Goal: Information Seeking & Learning: Check status

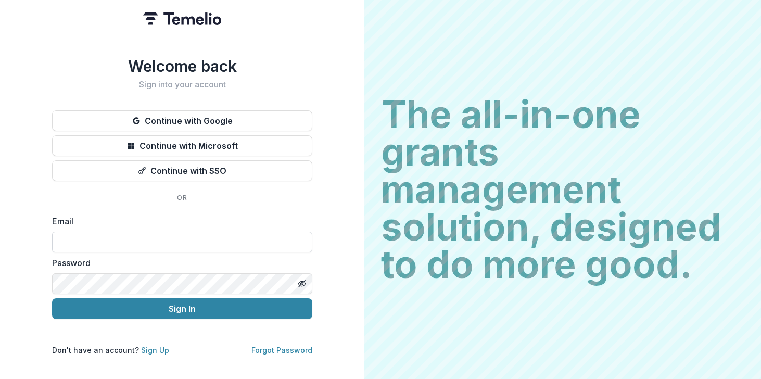
click at [169, 239] on input at bounding box center [182, 241] width 260 height 21
type input "**********"
click at [172, 310] on button "Sign In" at bounding box center [182, 308] width 260 height 21
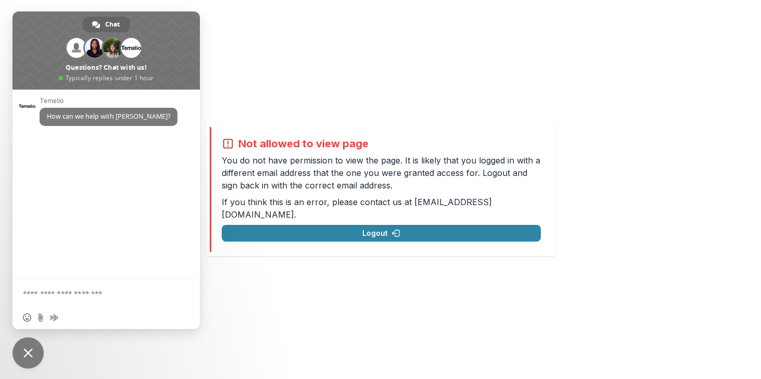
click at [30, 350] on span "Close chat" at bounding box center [27, 352] width 9 height 9
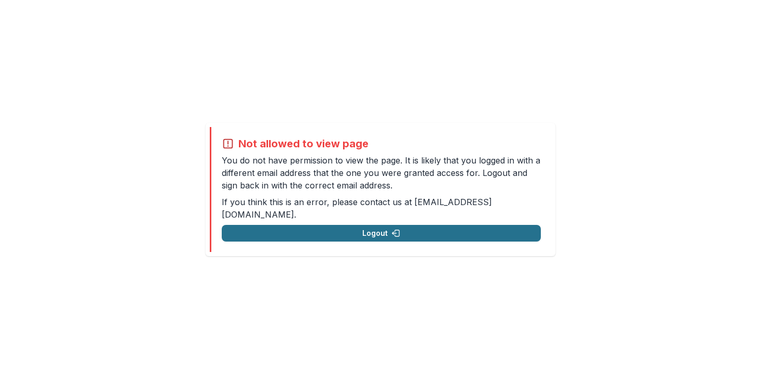
click at [387, 226] on button "Logout" at bounding box center [381, 233] width 319 height 17
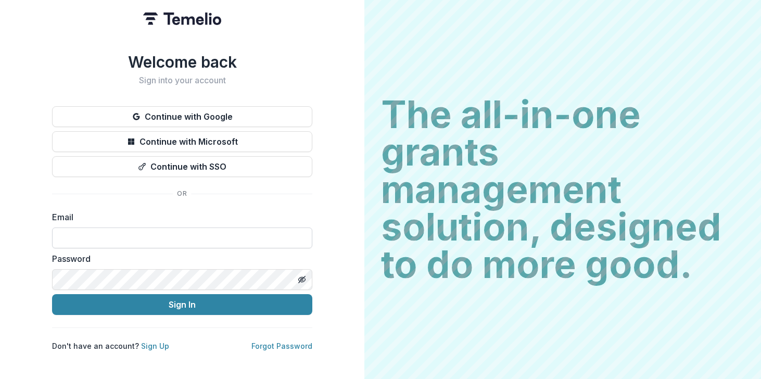
click at [149, 237] on input at bounding box center [182, 237] width 260 height 21
type input "**********"
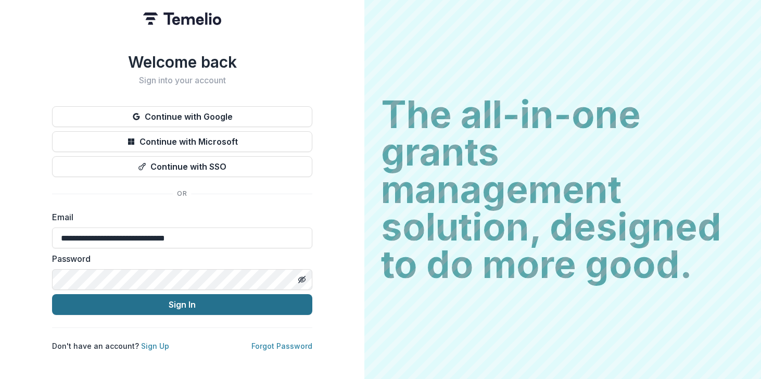
click at [161, 306] on button "Sign In" at bounding box center [182, 304] width 260 height 21
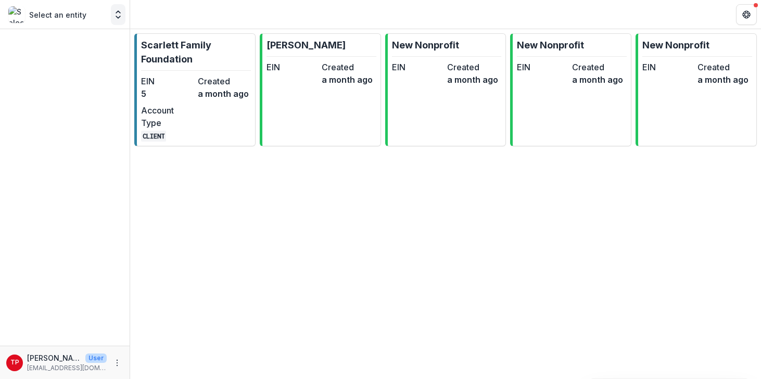
click at [118, 17] on icon "Open entity switcher" at bounding box center [118, 14] width 10 height 10
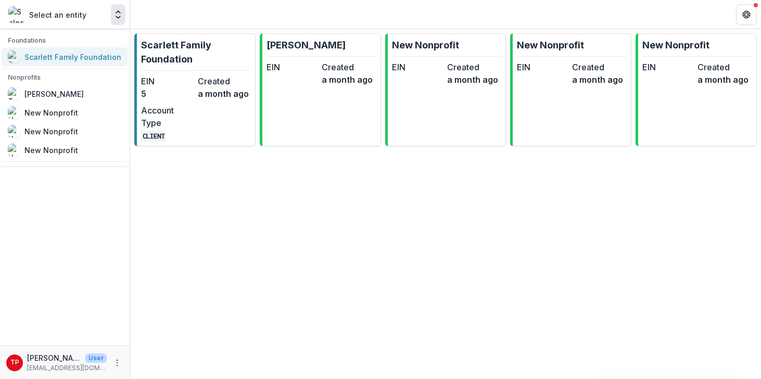
click at [47, 56] on div "Scarlett Family Foundation" at bounding box center [72, 56] width 97 height 11
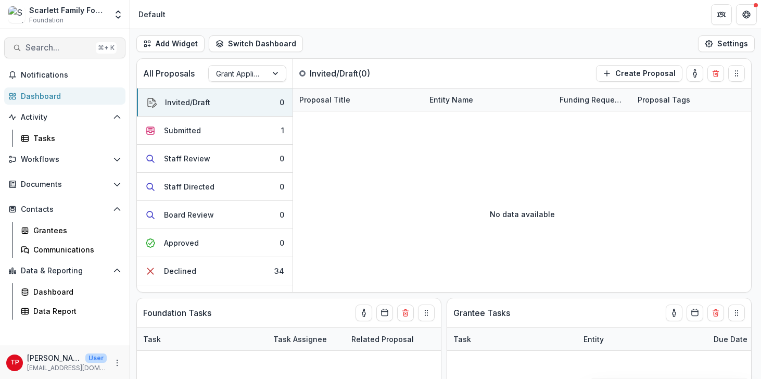
click at [48, 51] on span "Search..." at bounding box center [58, 48] width 66 height 10
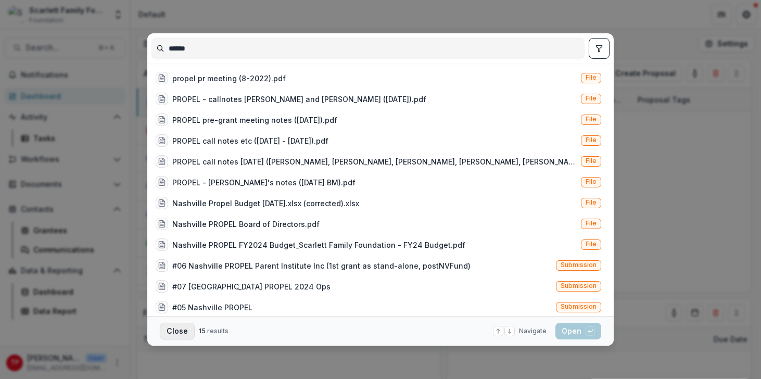
type input "******"
click at [174, 329] on button "Close" at bounding box center [177, 331] width 35 height 17
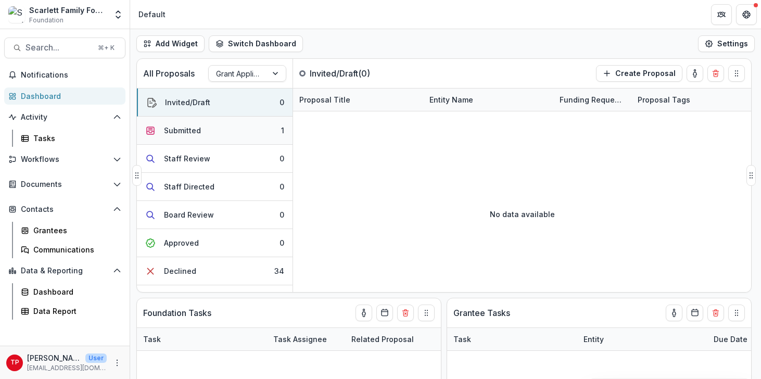
click at [184, 128] on div "Submitted" at bounding box center [182, 130] width 37 height 11
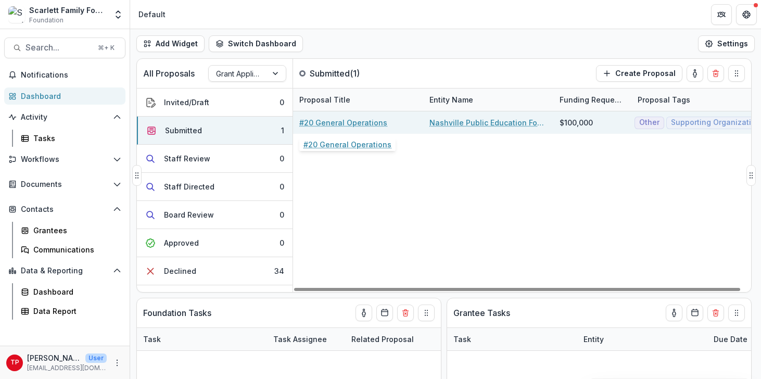
click at [341, 122] on link "#20 General Operations" at bounding box center [343, 122] width 88 height 11
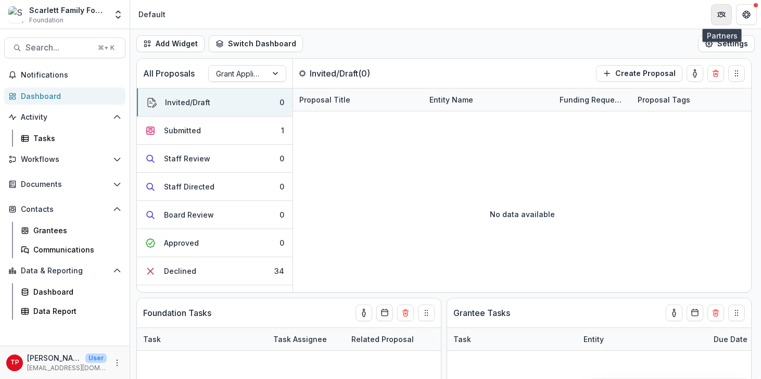
click at [722, 15] on icon "Partners" at bounding box center [721, 14] width 8 height 8
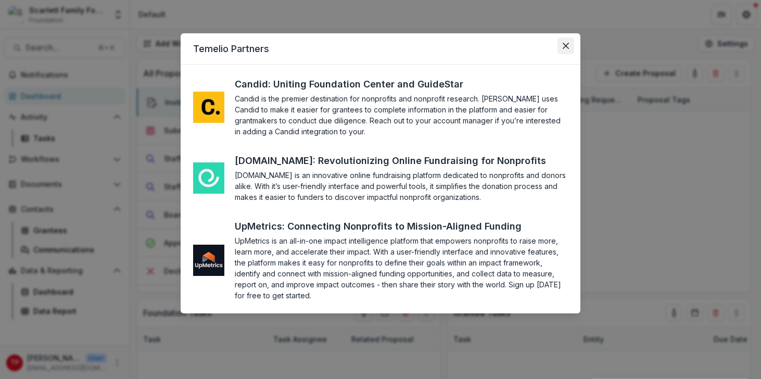
click at [564, 45] on icon "Close" at bounding box center [565, 46] width 6 height 6
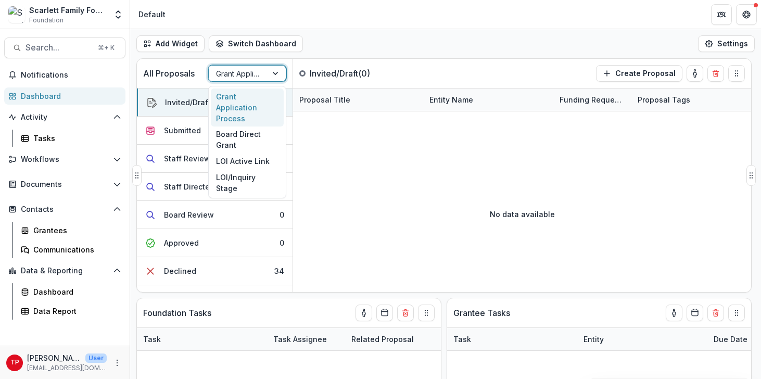
click at [275, 70] on div at bounding box center [276, 74] width 19 height 16
click at [375, 48] on div "Add Widget Switch Dashboard Default New Dashboard Settings" at bounding box center [445, 43] width 630 height 29
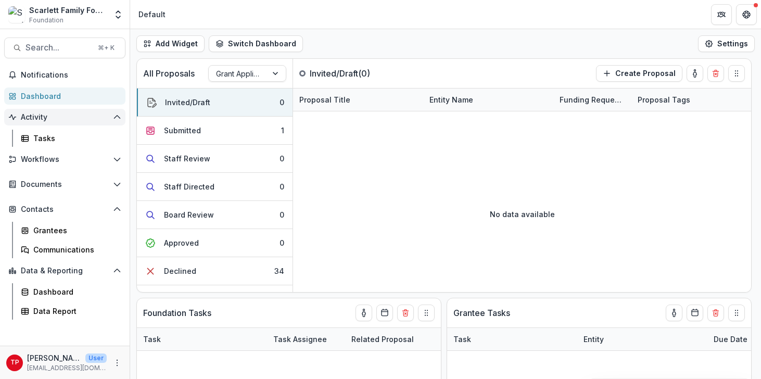
click at [40, 113] on span "Activity" at bounding box center [65, 117] width 88 height 9
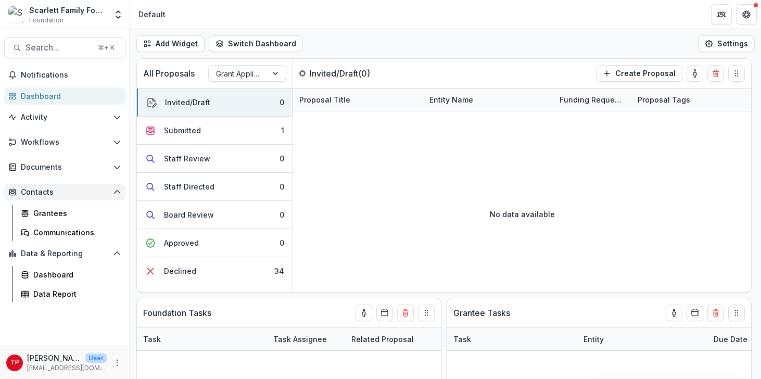
click at [117, 189] on icon "Open Contacts" at bounding box center [117, 192] width 8 height 8
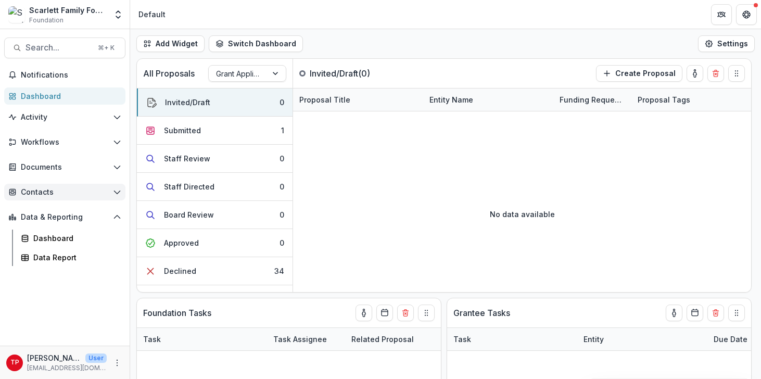
click at [115, 190] on icon "Open Contacts" at bounding box center [117, 192] width 8 height 8
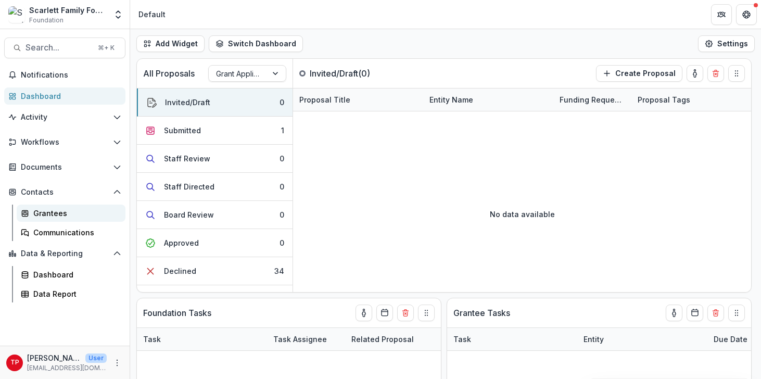
click at [48, 212] on div "Grantees" at bounding box center [75, 213] width 84 height 11
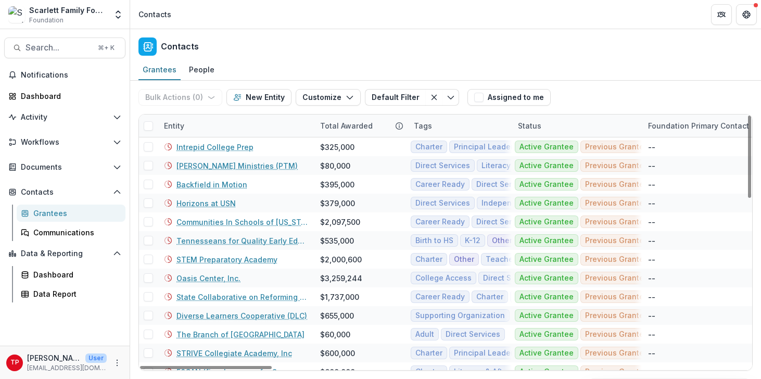
click at [243, 127] on div "Entity" at bounding box center [236, 125] width 156 height 22
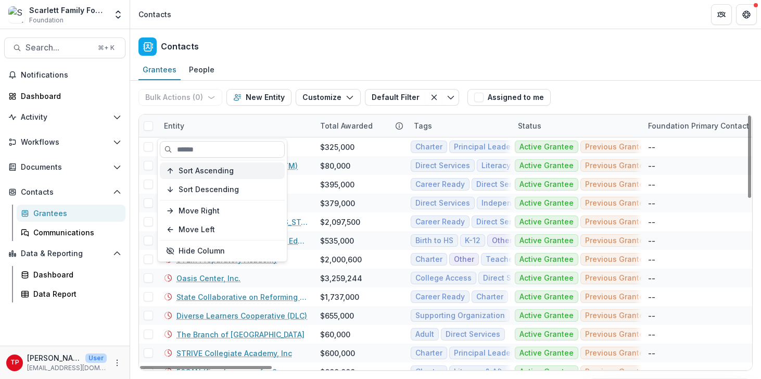
click at [214, 168] on span "Sort Ascending" at bounding box center [205, 170] width 55 height 9
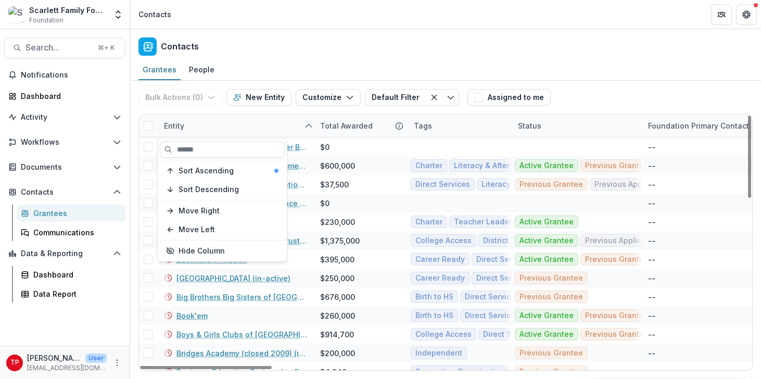
click at [273, 124] on div "Entity" at bounding box center [236, 125] width 156 height 22
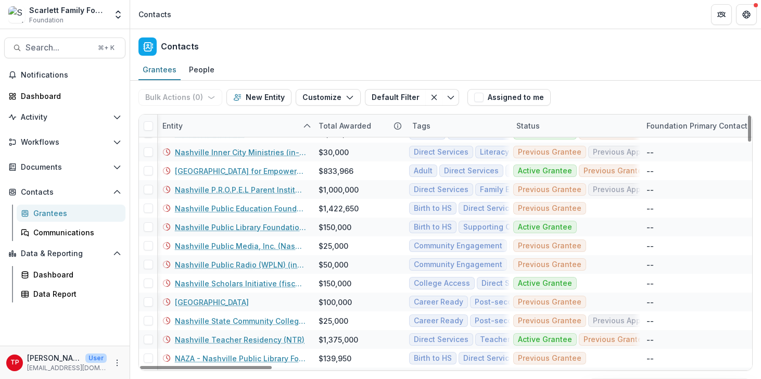
scroll to position [1248, 2]
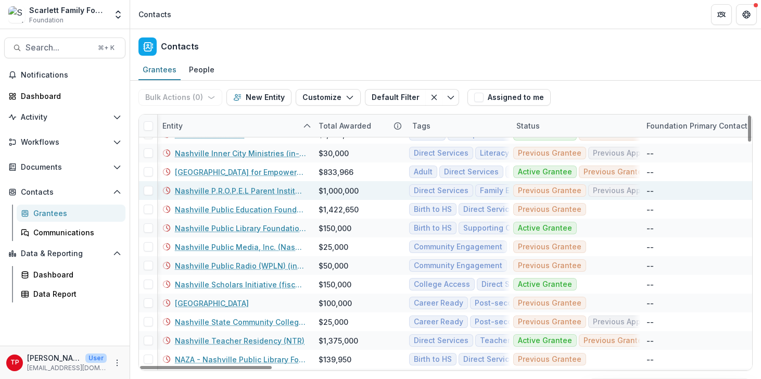
click at [233, 190] on link "Nashville P.R.O.P.E.L Parent Institute, INC." at bounding box center [240, 190] width 131 height 11
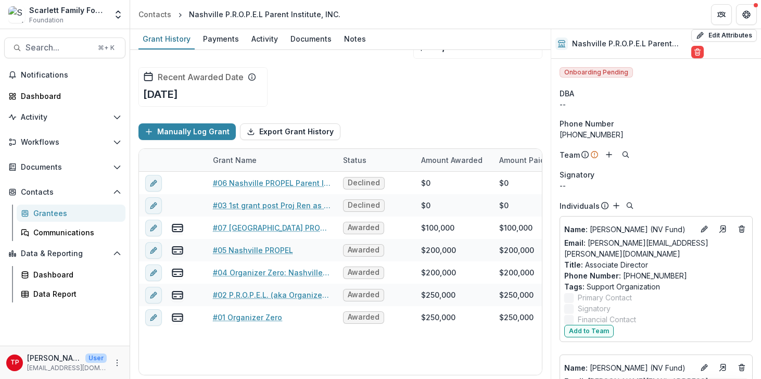
scroll to position [49, 0]
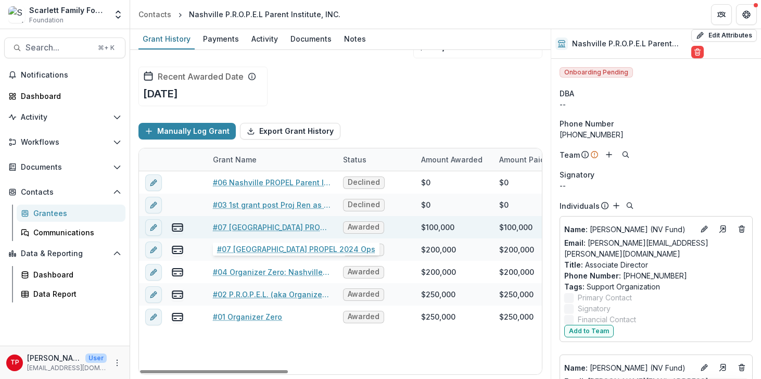
click at [253, 225] on link "#07 [GEOGRAPHIC_DATA] PROPEL 2024 Ops" at bounding box center [272, 227] width 118 height 11
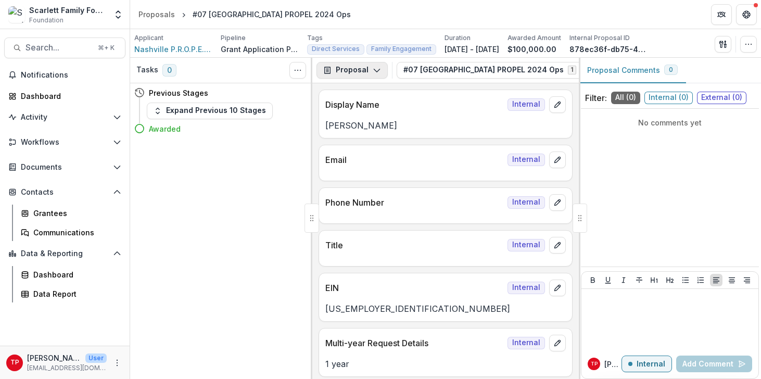
click at [375, 70] on icon "button" at bounding box center [376, 70] width 8 height 8
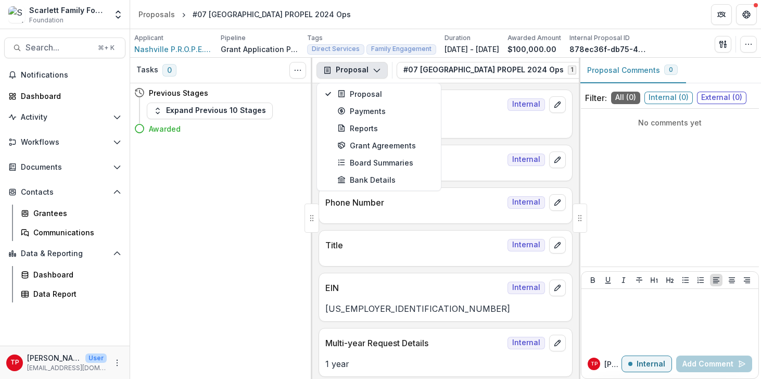
click at [268, 135] on div "Awarded" at bounding box center [219, 128] width 170 height 19
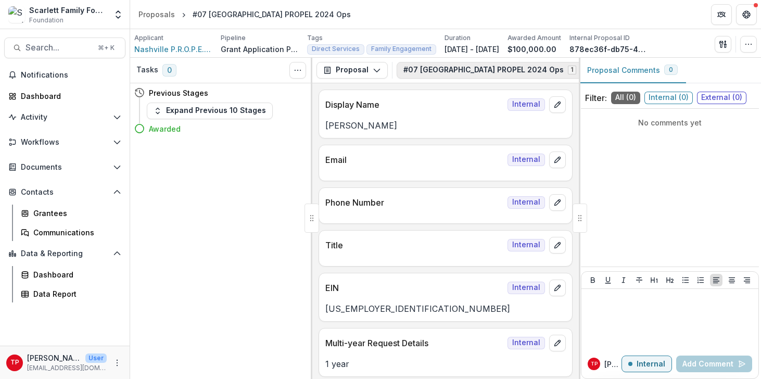
click at [580, 70] on icon "button" at bounding box center [584, 70] width 8 height 8
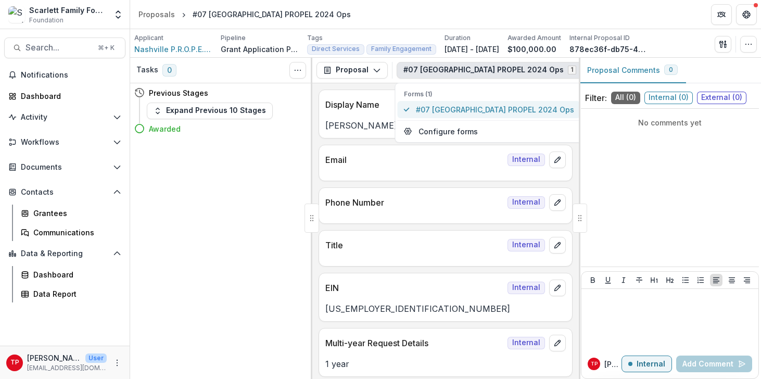
click at [431, 107] on span "#07 [GEOGRAPHIC_DATA] PROPEL 2024 Ops" at bounding box center [495, 109] width 158 height 11
click at [629, 132] on div "No comments yet" at bounding box center [670, 187] width 178 height 149
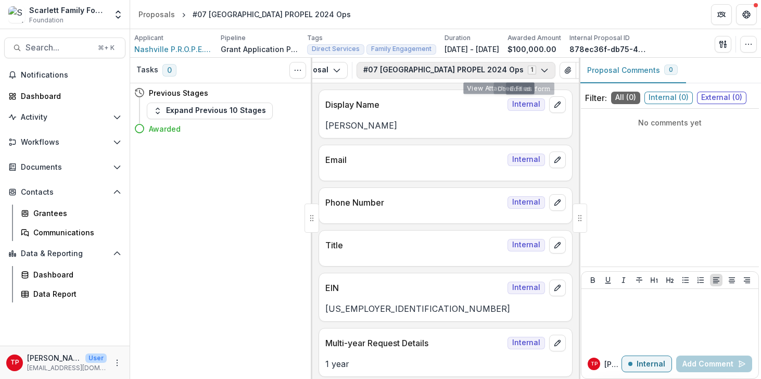
scroll to position [0, 62]
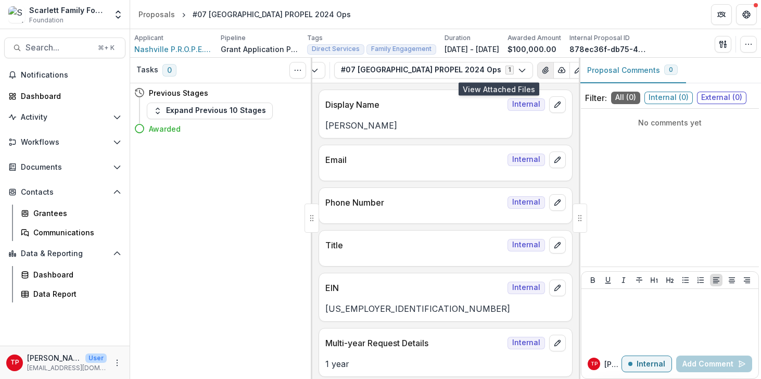
click at [541, 70] on icon "View Attached Files" at bounding box center [545, 70] width 8 height 8
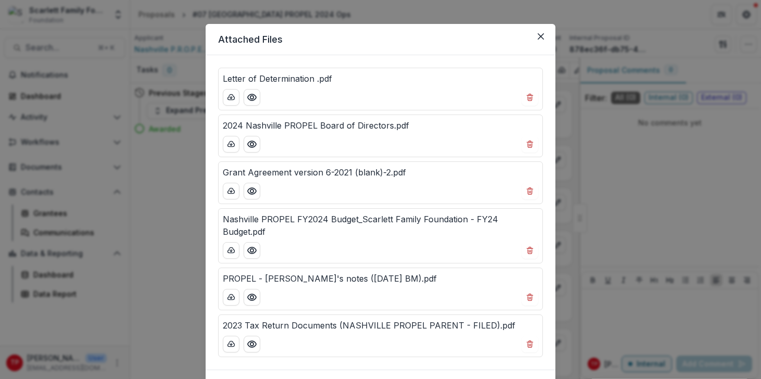
scroll to position [10, 0]
click at [539, 35] on icon "Close" at bounding box center [540, 36] width 6 height 6
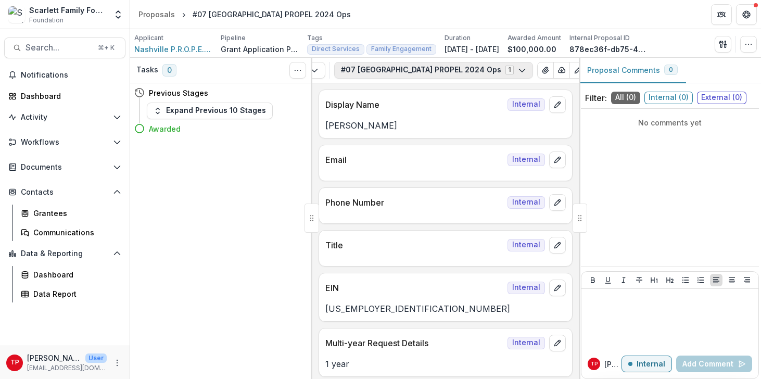
click at [387, 71] on button "#07 [GEOGRAPHIC_DATA] PROPEL 2024 Ops 1" at bounding box center [433, 70] width 199 height 17
click at [383, 106] on span "#07 [GEOGRAPHIC_DATA] PROPEL 2024 Ops" at bounding box center [432, 109] width 158 height 11
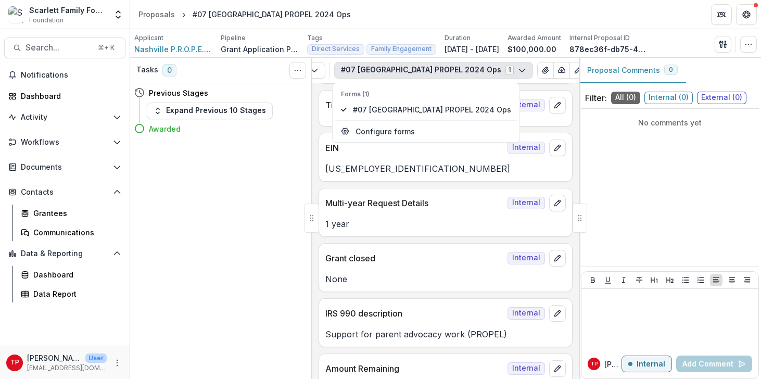
scroll to position [0, 0]
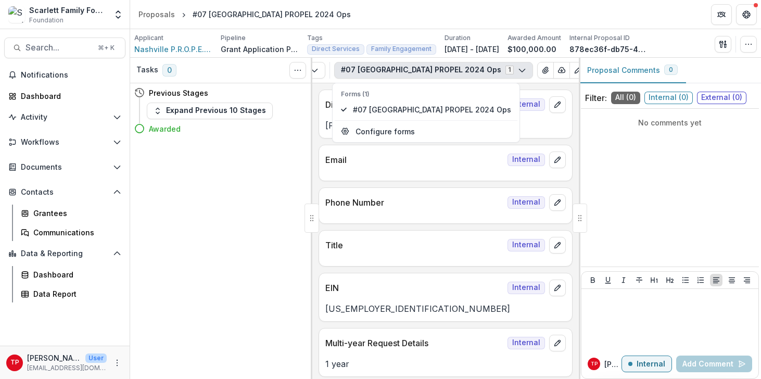
click at [251, 239] on div "Tasks 0 Show Cancelled Tasks Previous Stages Expand Previous 10 Stages Awarded" at bounding box center [221, 218] width 182 height 321
